Goal: Register for event/course

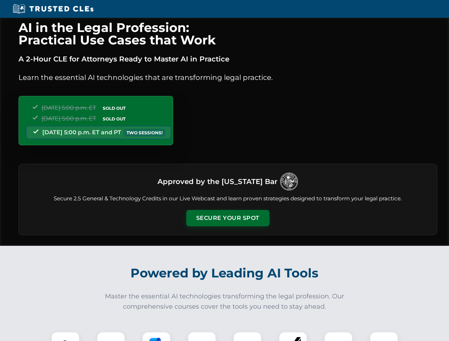
click at [228, 218] on button "Secure Your Spot" at bounding box center [227, 218] width 83 height 16
click at [65, 337] on img at bounding box center [65, 346] width 21 height 21
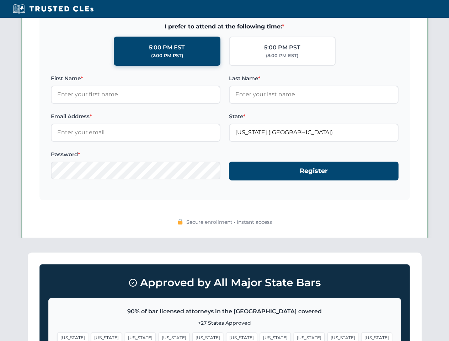
click at [260, 337] on span "[US_STATE]" at bounding box center [275, 338] width 31 height 10
click at [327, 337] on span "[US_STATE]" at bounding box center [342, 338] width 31 height 10
